Goal: Information Seeking & Learning: Learn about a topic

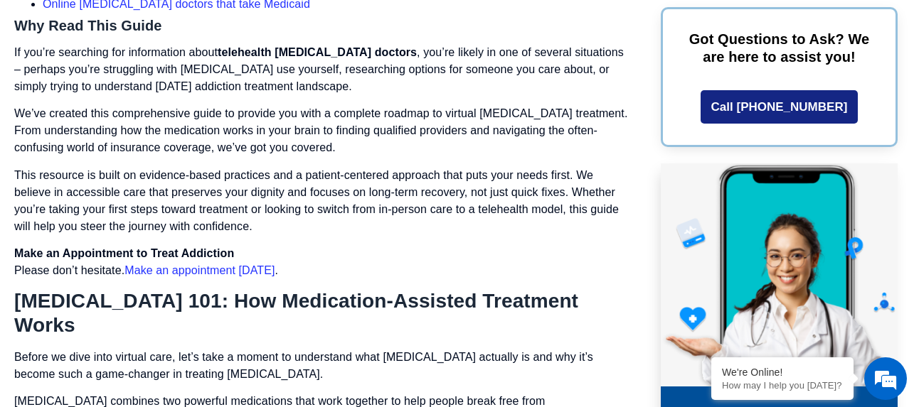
scroll to position [2958, 0]
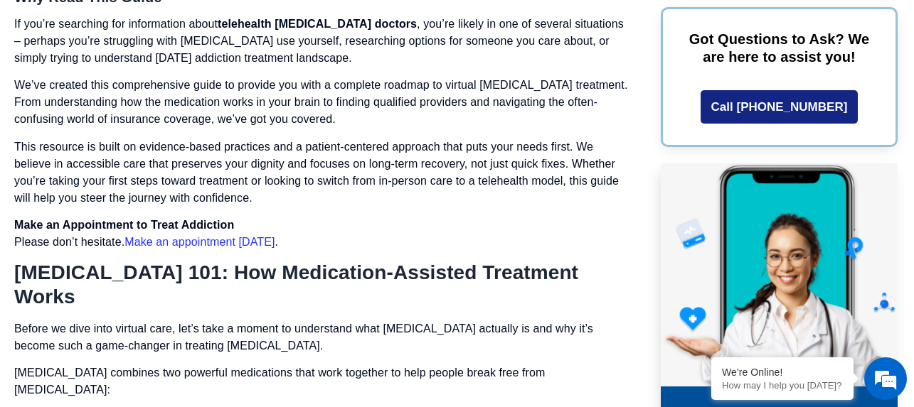
click at [233, 236] on link "Make an appointment [DATE]" at bounding box center [199, 242] width 150 height 12
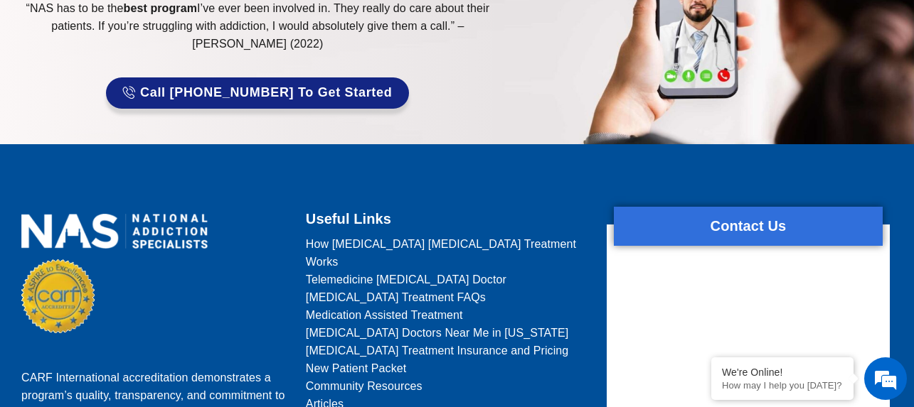
scroll to position [1479, 0]
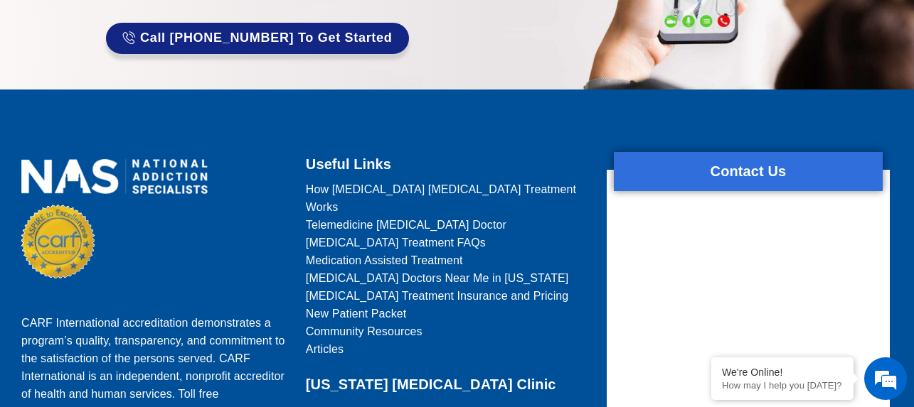
click at [402, 287] on span "[MEDICAL_DATA] Treatment Insurance and Pricing" at bounding box center [437, 296] width 263 height 18
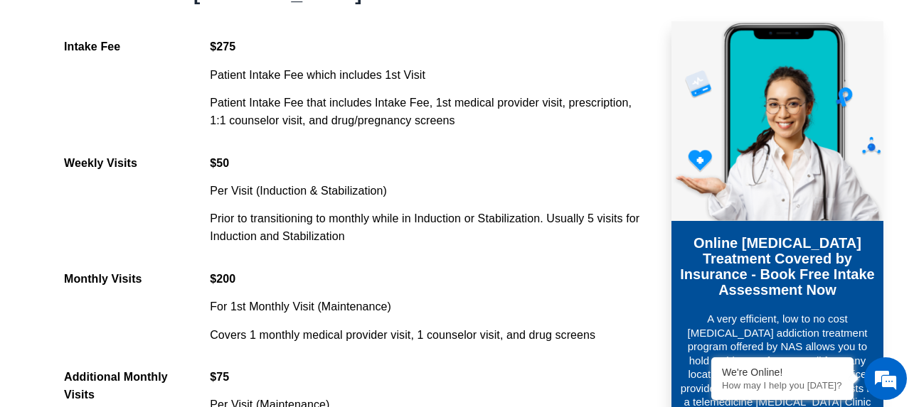
scroll to position [1337, 0]
